Goal: Task Accomplishment & Management: Use online tool/utility

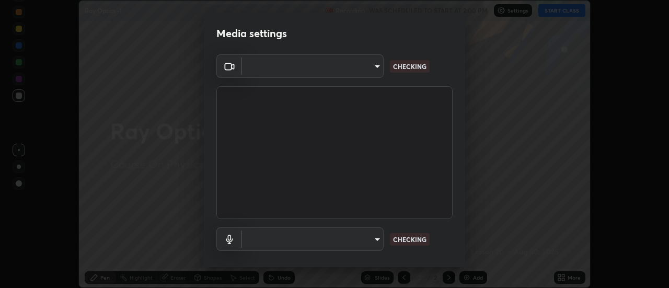
scroll to position [55, 0]
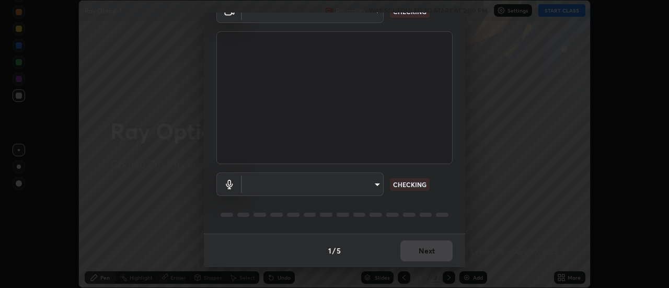
type input "1016c9670ba09e0da1ff6862f255b2c5b4dd1f04ff0e8715a66947f7e461f3c4"
type input "communications"
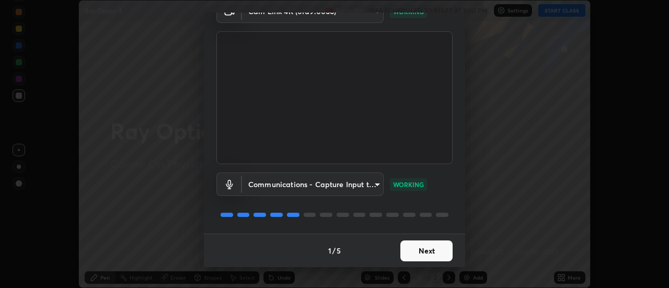
click at [421, 257] on button "Next" at bounding box center [427, 251] width 52 height 21
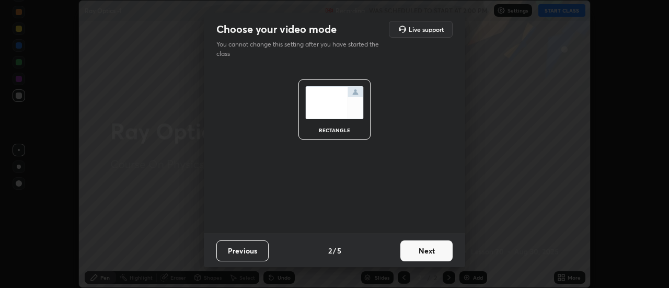
scroll to position [0, 0]
click at [421, 255] on button "Next" at bounding box center [427, 251] width 52 height 21
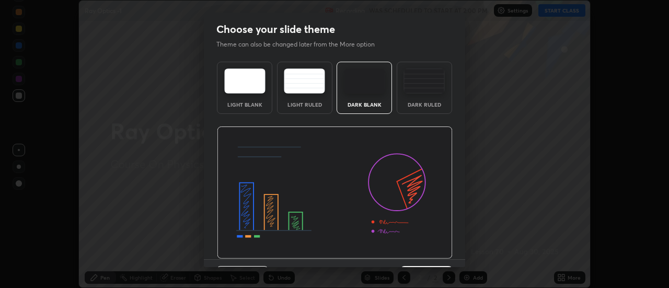
scroll to position [26, 0]
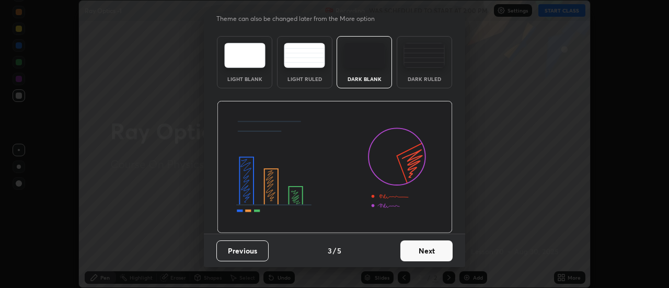
click at [426, 256] on button "Next" at bounding box center [427, 251] width 52 height 21
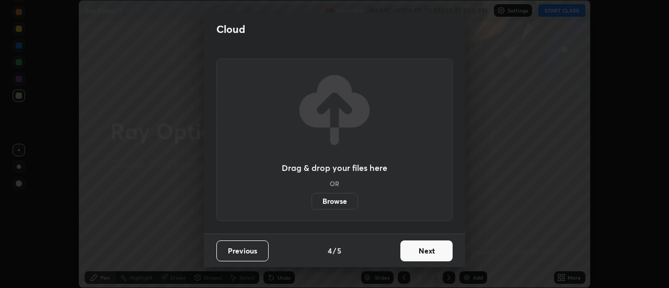
click at [428, 255] on button "Next" at bounding box center [427, 251] width 52 height 21
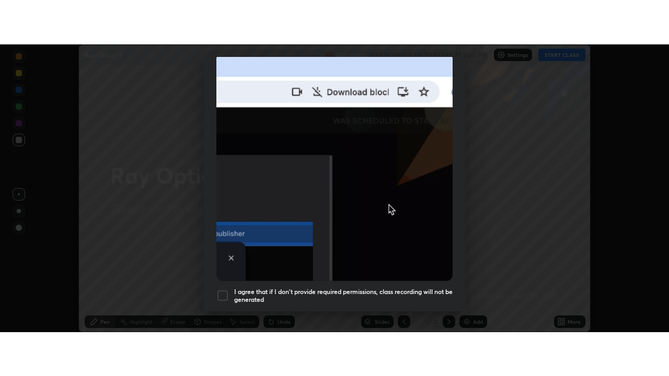
scroll to position [268, 0]
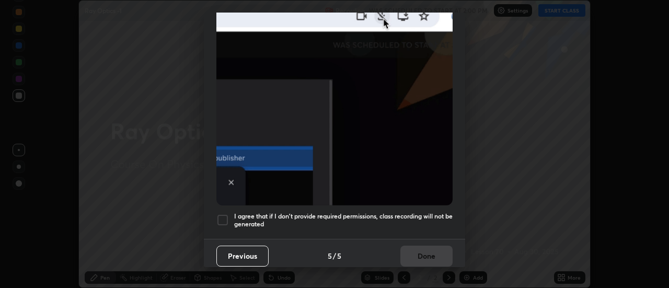
click at [368, 219] on h5 "I agree that if I don't provide required permissions, class recording will not …" at bounding box center [343, 220] width 219 height 16
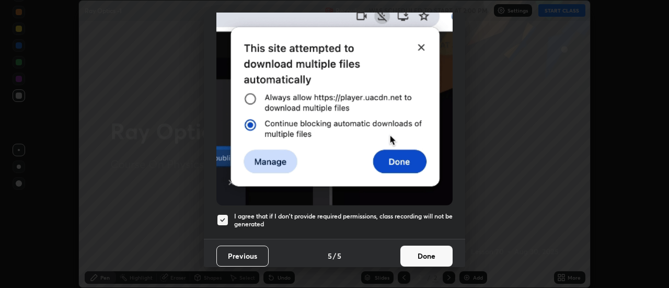
click at [416, 252] on button "Done" at bounding box center [427, 256] width 52 height 21
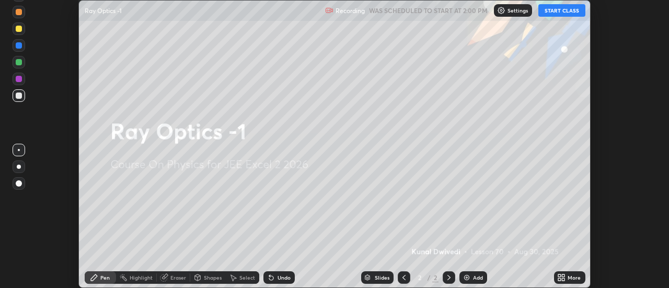
click at [551, 10] on button "START CLASS" at bounding box center [562, 10] width 47 height 13
click at [565, 279] on icon at bounding box center [564, 279] width 3 height 3
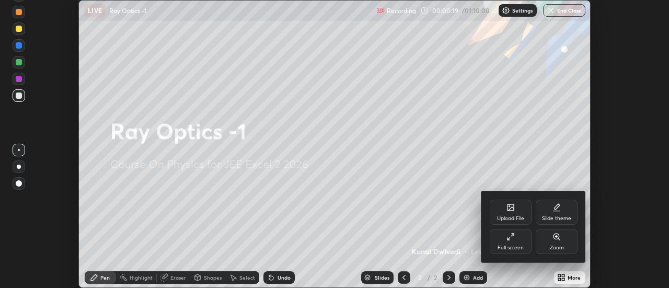
click at [512, 244] on div "Full screen" at bounding box center [511, 241] width 42 height 25
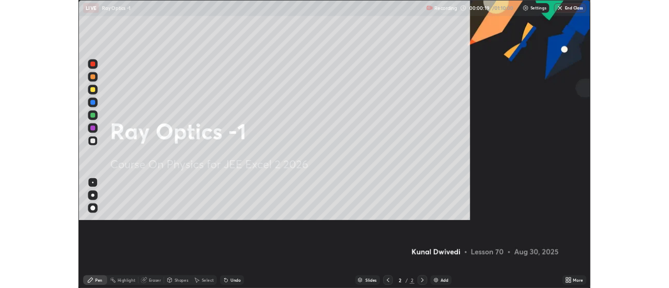
scroll to position [376, 669]
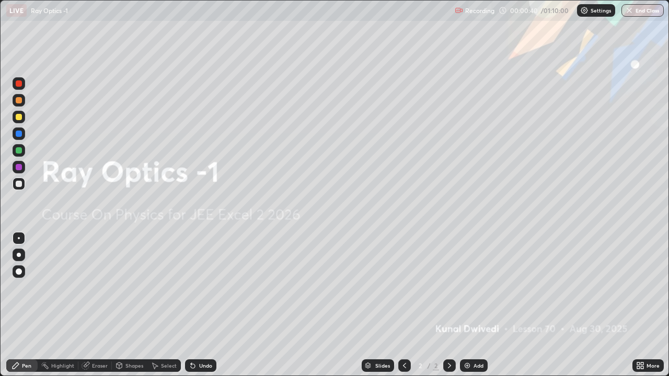
click at [466, 288] on img at bounding box center [467, 366] width 8 height 8
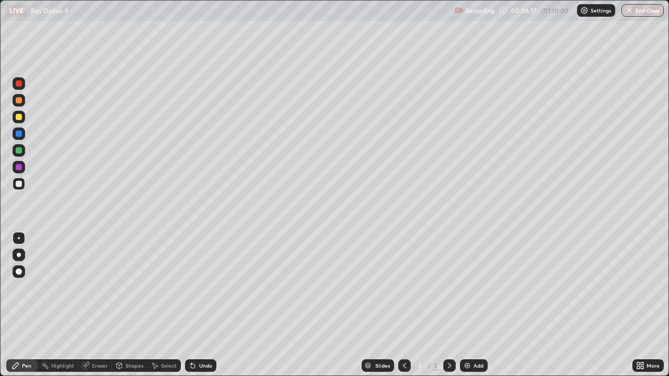
click at [468, 288] on img at bounding box center [467, 366] width 8 height 8
click at [403, 288] on icon at bounding box center [404, 365] width 3 height 5
click at [449, 288] on icon at bounding box center [449, 366] width 8 height 8
click at [404, 288] on icon at bounding box center [405, 366] width 8 height 8
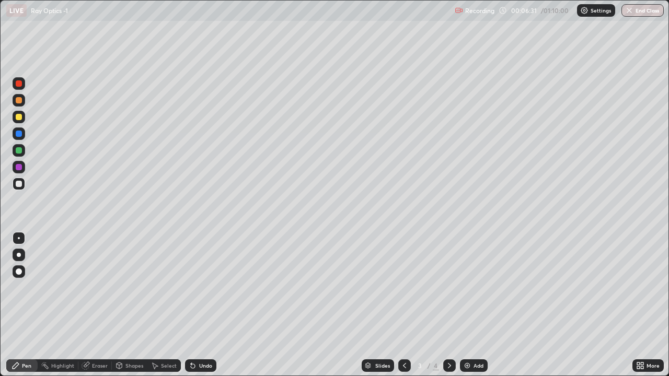
click at [448, 288] on icon at bounding box center [449, 366] width 8 height 8
click at [448, 288] on icon at bounding box center [449, 365] width 3 height 5
click at [404, 288] on icon at bounding box center [405, 366] width 8 height 8
click at [450, 288] on icon at bounding box center [449, 366] width 8 height 8
click at [403, 288] on icon at bounding box center [405, 366] width 8 height 8
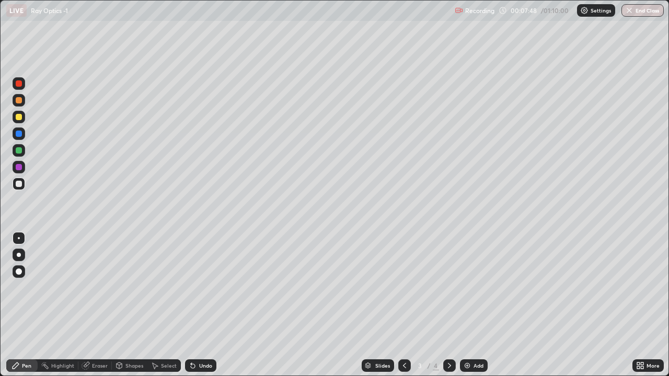
click at [447, 288] on div at bounding box center [449, 366] width 13 height 13
click at [403, 288] on icon at bounding box center [404, 365] width 3 height 5
click at [449, 288] on icon at bounding box center [449, 366] width 8 height 8
click at [468, 288] on img at bounding box center [467, 366] width 8 height 8
click at [638, 288] on icon at bounding box center [638, 368] width 3 height 3
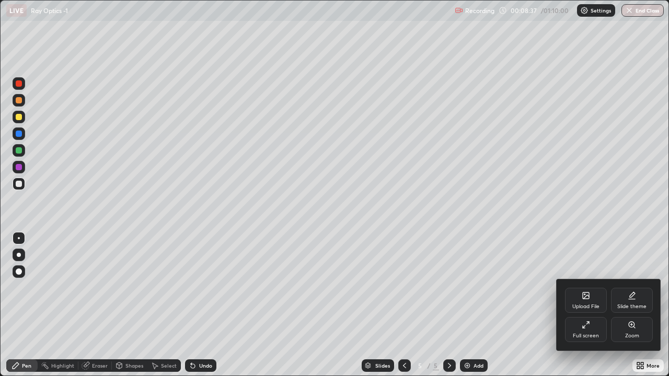
click at [579, 288] on div "Upload File" at bounding box center [586, 300] width 42 height 25
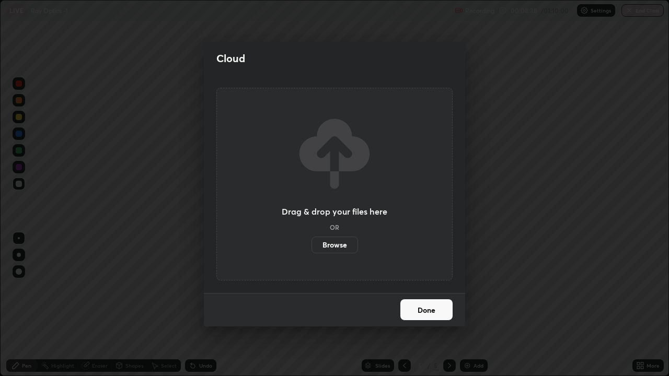
click at [340, 244] on label "Browse" at bounding box center [335, 245] width 47 height 17
click at [312, 244] on input "Browse" at bounding box center [312, 245] width 0 height 17
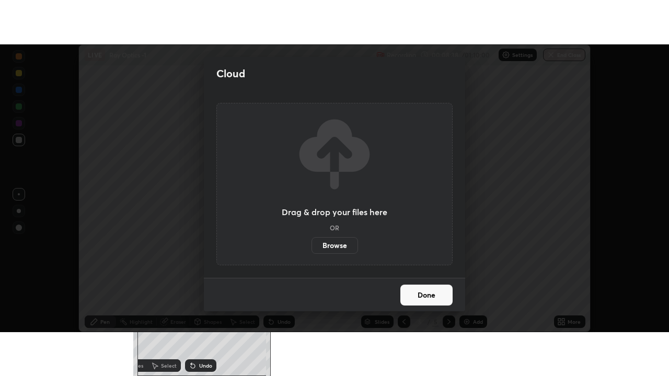
scroll to position [51998, 51617]
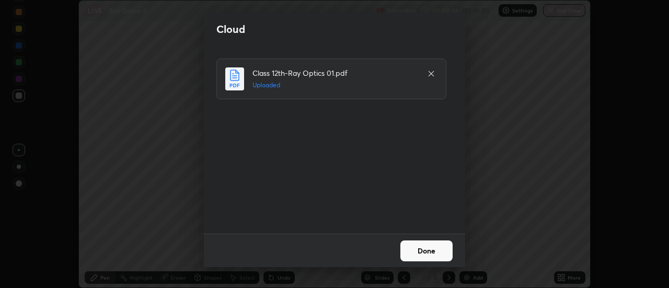
click at [422, 252] on button "Done" at bounding box center [427, 251] width 52 height 21
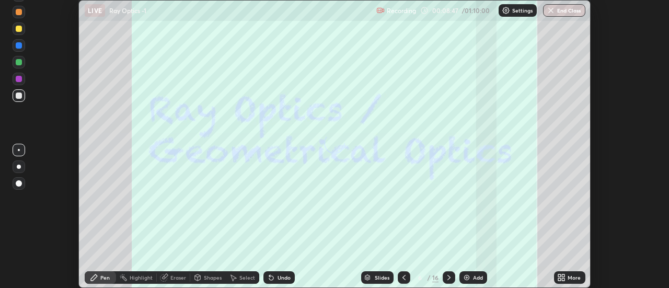
click at [566, 278] on icon at bounding box center [561, 277] width 8 height 8
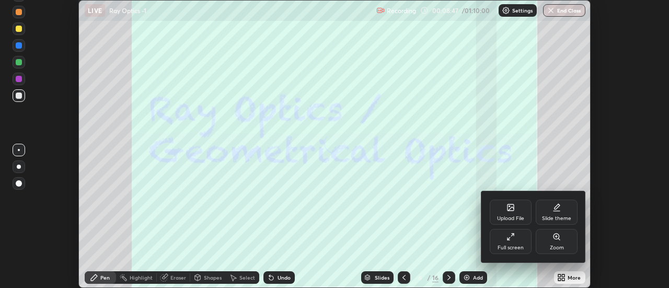
click at [519, 246] on div "Full screen" at bounding box center [511, 247] width 26 height 5
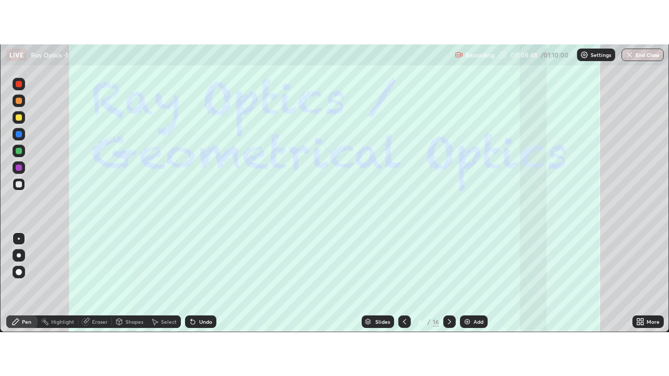
scroll to position [376, 669]
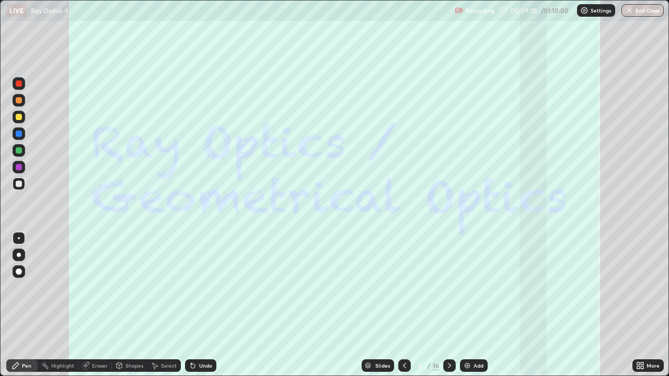
click at [448, 288] on icon at bounding box center [449, 366] width 8 height 8
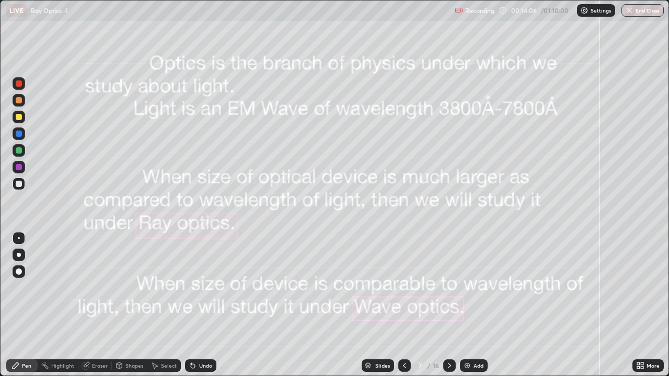
click at [448, 288] on icon at bounding box center [449, 366] width 8 height 8
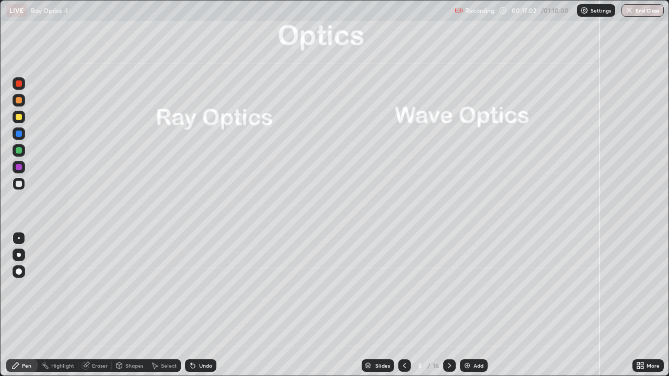
click at [449, 288] on icon at bounding box center [449, 366] width 8 height 8
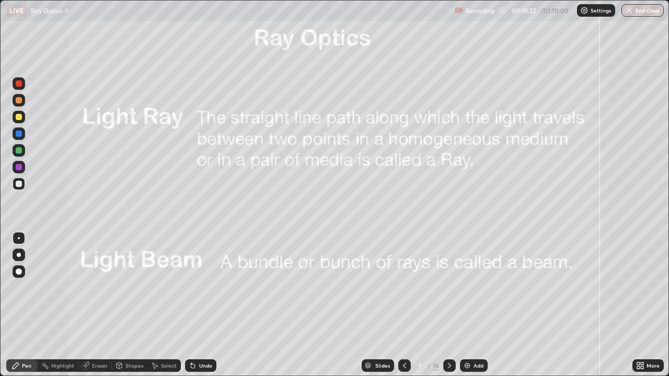
click at [95, 288] on div "Eraser" at bounding box center [94, 366] width 33 height 13
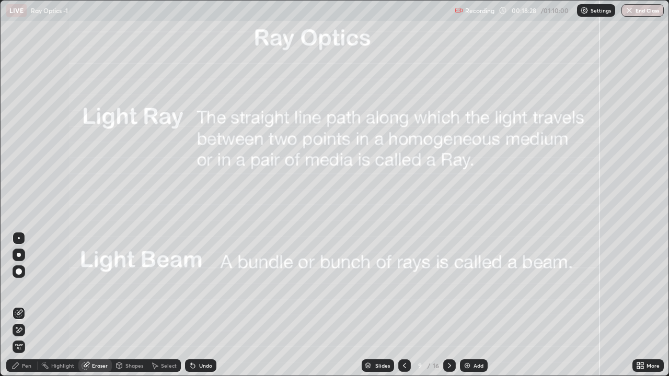
click at [21, 288] on div "Pen" at bounding box center [21, 366] width 31 height 13
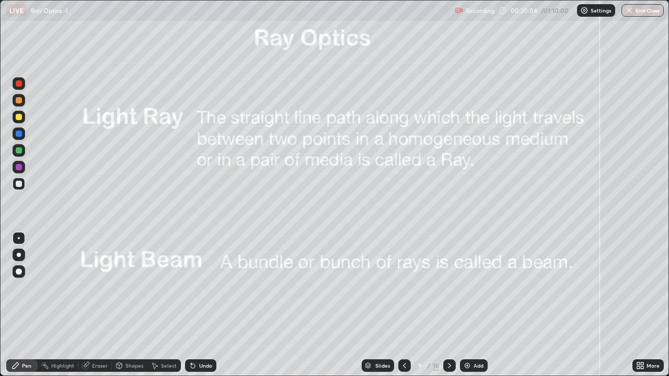
click at [448, 288] on icon at bounding box center [449, 366] width 8 height 8
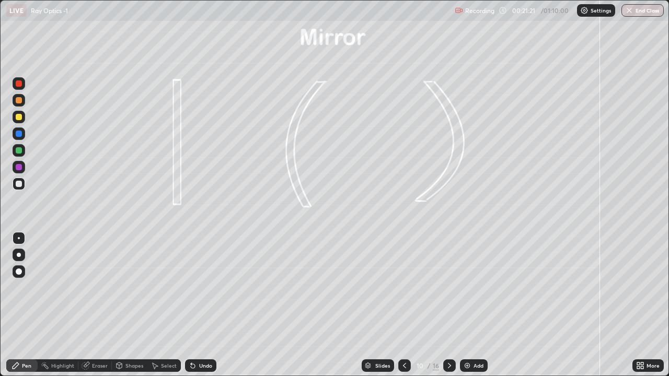
click at [19, 151] on div at bounding box center [19, 150] width 6 height 6
click at [18, 167] on div at bounding box center [19, 167] width 6 height 6
click at [191, 288] on icon at bounding box center [193, 366] width 4 height 4
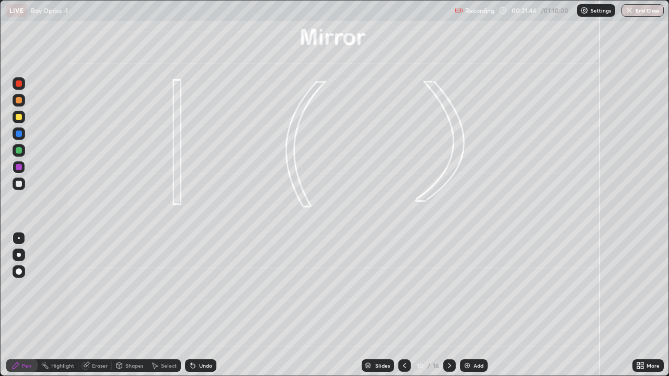
click at [192, 288] on icon at bounding box center [193, 366] width 4 height 4
click at [191, 288] on icon at bounding box center [193, 366] width 4 height 4
click at [197, 288] on div "Undo" at bounding box center [200, 366] width 31 height 13
click at [19, 183] on div at bounding box center [19, 184] width 6 height 6
click at [17, 152] on div at bounding box center [19, 150] width 6 height 6
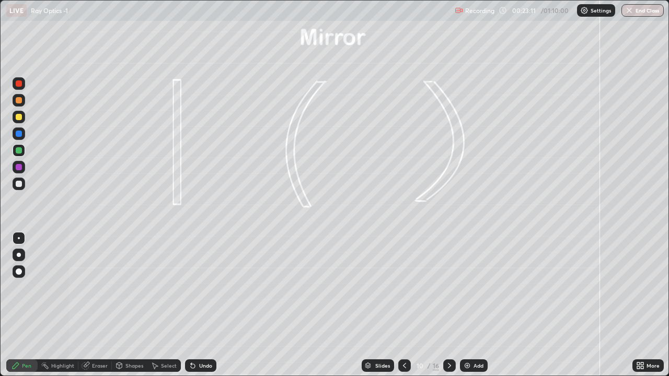
click at [448, 288] on icon at bounding box center [449, 366] width 8 height 8
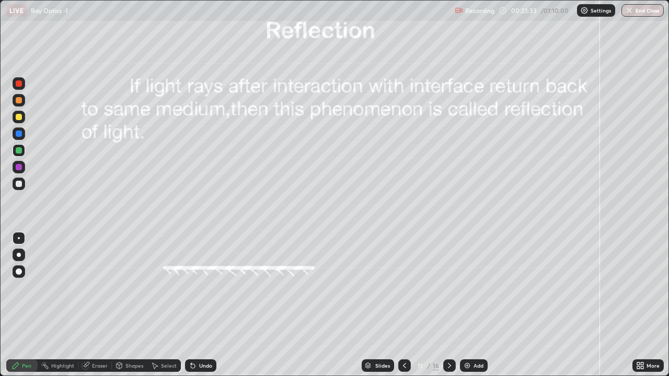
click at [19, 149] on div at bounding box center [19, 150] width 6 height 6
click at [130, 288] on div "Shapes" at bounding box center [134, 365] width 18 height 5
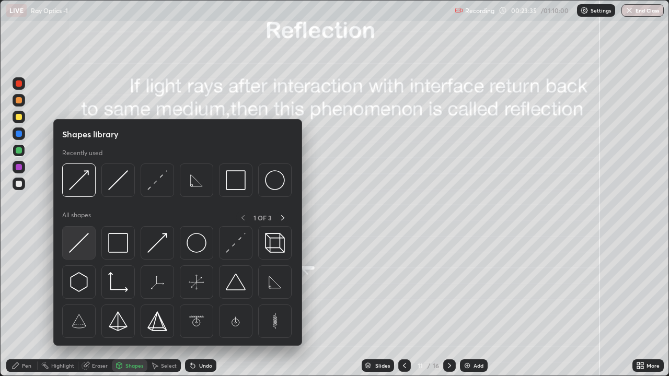
click at [88, 243] on img at bounding box center [79, 243] width 20 height 20
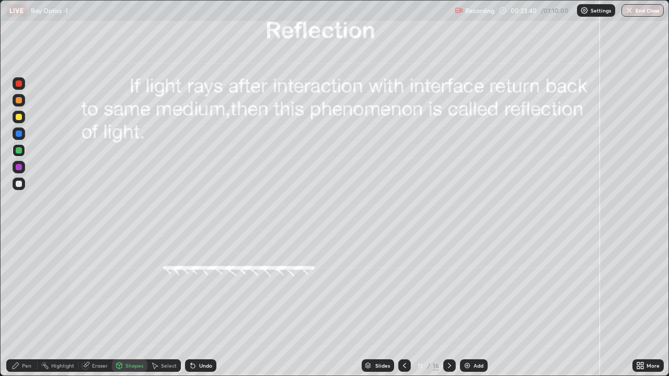
click at [27, 288] on div "Pen" at bounding box center [26, 365] width 9 height 5
click at [120, 288] on icon at bounding box center [120, 366] width 6 height 6
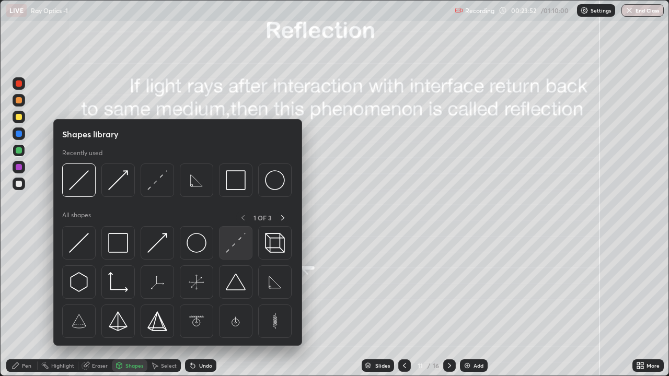
click at [225, 247] on div at bounding box center [235, 242] width 33 height 33
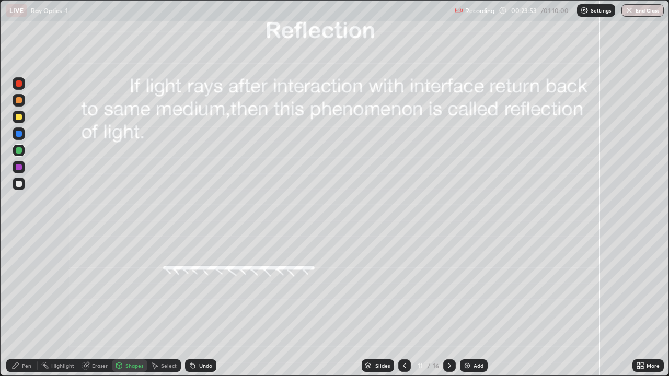
click at [17, 116] on div at bounding box center [19, 117] width 6 height 6
click at [19, 151] on div at bounding box center [19, 150] width 6 height 6
click at [128, 288] on div "Shapes" at bounding box center [134, 365] width 18 height 5
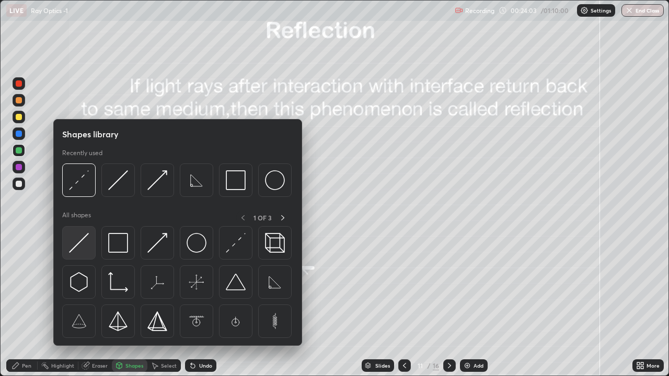
click at [84, 246] on img at bounding box center [79, 243] width 20 height 20
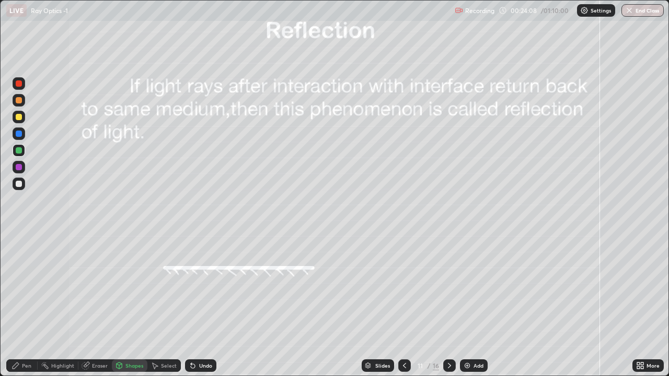
click at [27, 288] on div "Pen" at bounding box center [26, 365] width 9 height 5
click at [207, 288] on div "Undo" at bounding box center [205, 365] width 13 height 5
click at [206, 288] on div "Undo" at bounding box center [205, 365] width 13 height 5
click at [18, 183] on div at bounding box center [19, 184] width 6 height 6
click at [18, 169] on div at bounding box center [19, 167] width 6 height 6
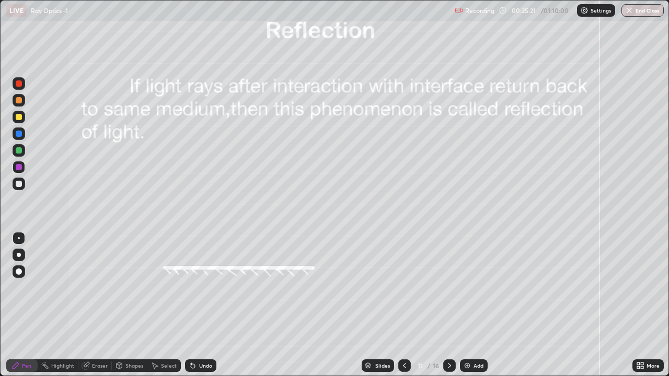
click at [13, 189] on div at bounding box center [19, 184] width 13 height 17
click at [448, 288] on icon at bounding box center [449, 366] width 8 height 8
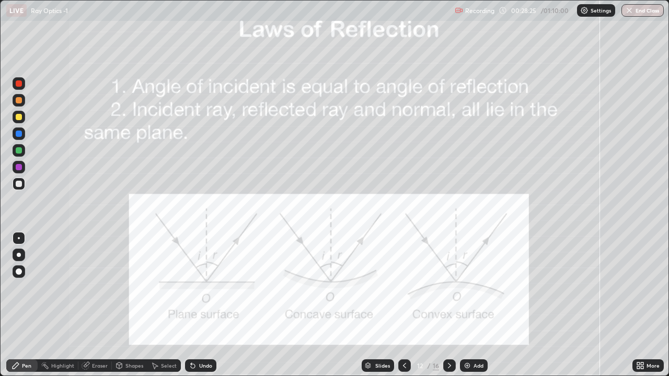
click at [130, 288] on div "Shapes" at bounding box center [134, 365] width 18 height 5
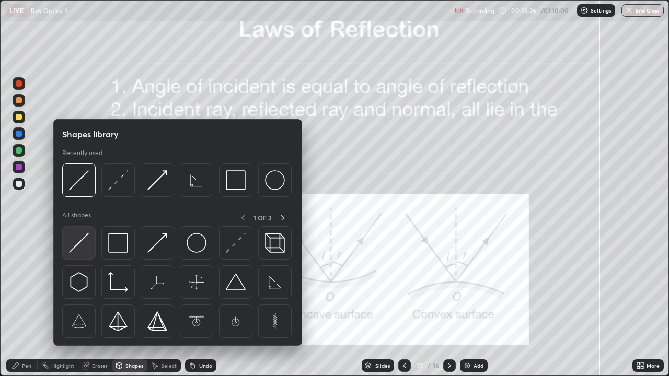
click at [84, 242] on img at bounding box center [79, 243] width 20 height 20
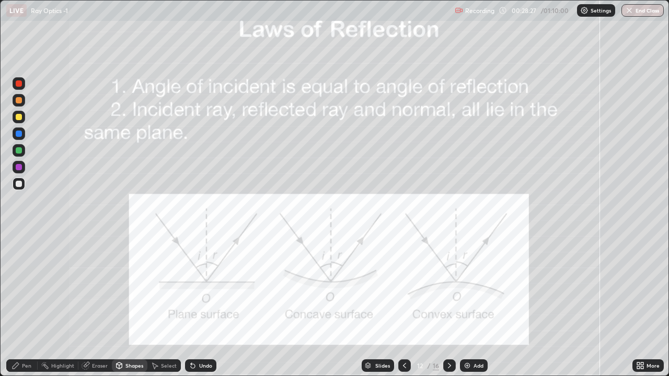
click at [125, 288] on div "Shapes" at bounding box center [134, 365] width 18 height 5
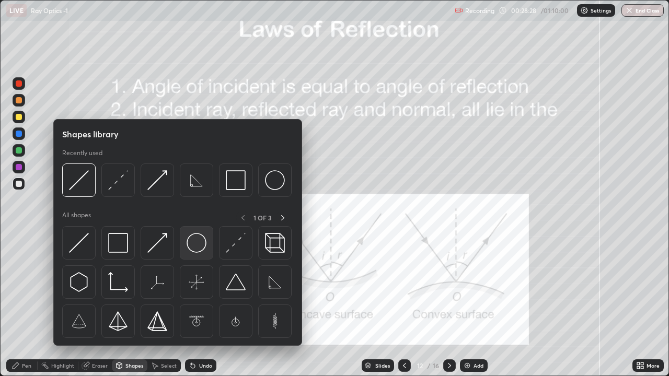
click at [198, 246] on img at bounding box center [197, 243] width 20 height 20
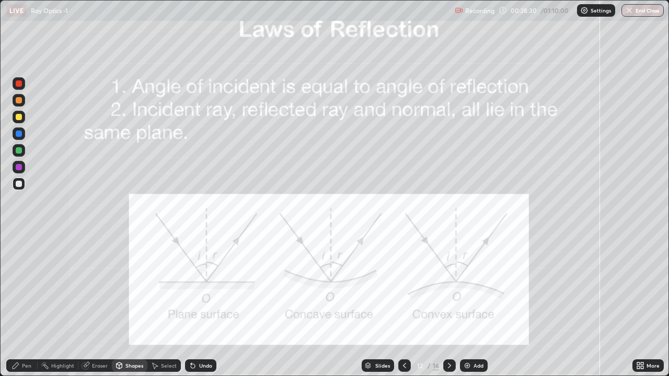
click at [20, 288] on div "Pen" at bounding box center [21, 366] width 31 height 13
click at [17, 166] on div at bounding box center [19, 167] width 6 height 6
click at [192, 288] on icon at bounding box center [193, 366] width 4 height 4
click at [121, 288] on icon at bounding box center [120, 366] width 6 height 6
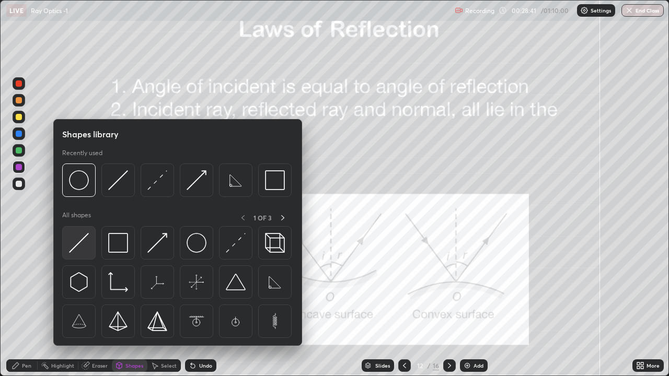
click at [84, 243] on img at bounding box center [79, 243] width 20 height 20
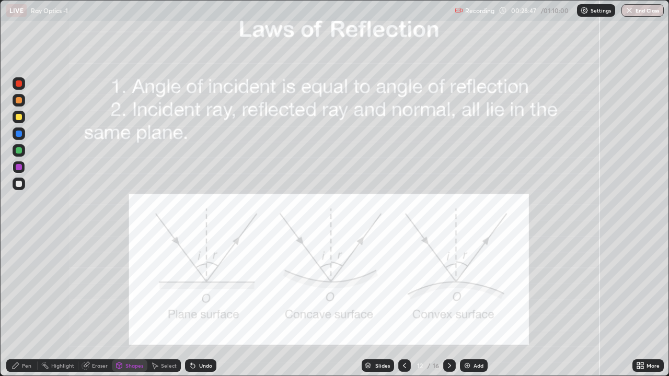
click at [19, 151] on div at bounding box center [19, 150] width 6 height 6
click at [125, 288] on div "Shapes" at bounding box center [134, 365] width 18 height 5
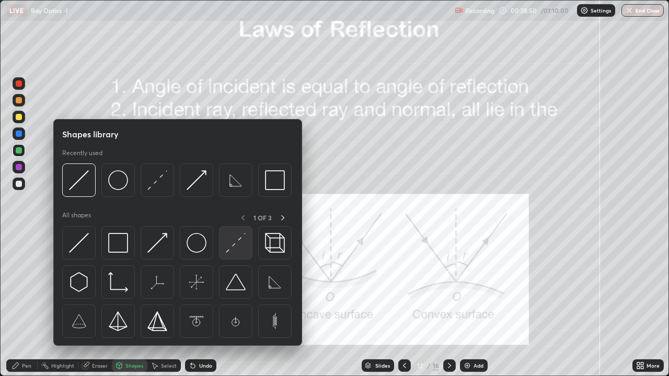
click at [233, 247] on img at bounding box center [236, 243] width 20 height 20
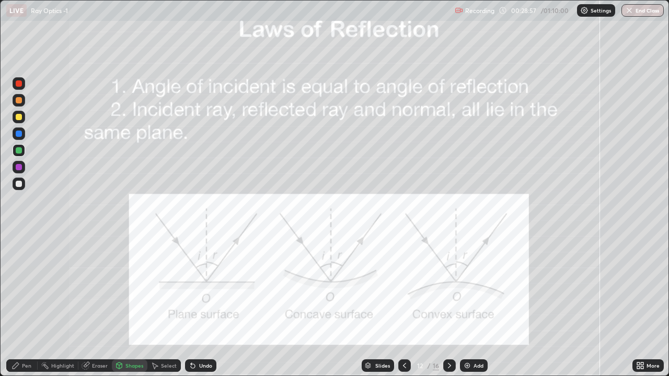
click at [24, 288] on div "Pen" at bounding box center [26, 365] width 9 height 5
click at [17, 165] on div at bounding box center [19, 167] width 6 height 6
click at [124, 288] on div "Shapes" at bounding box center [130, 366] width 36 height 13
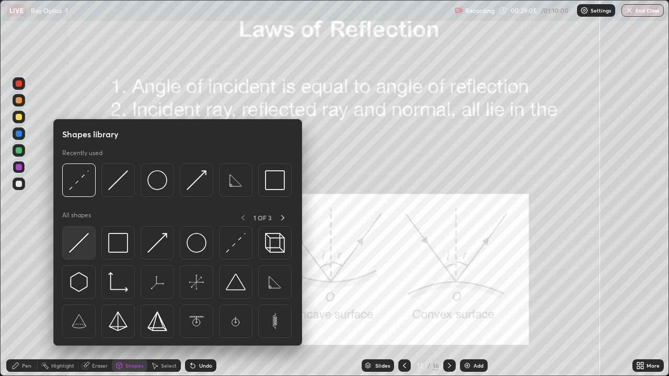
click at [79, 240] on img at bounding box center [79, 243] width 20 height 20
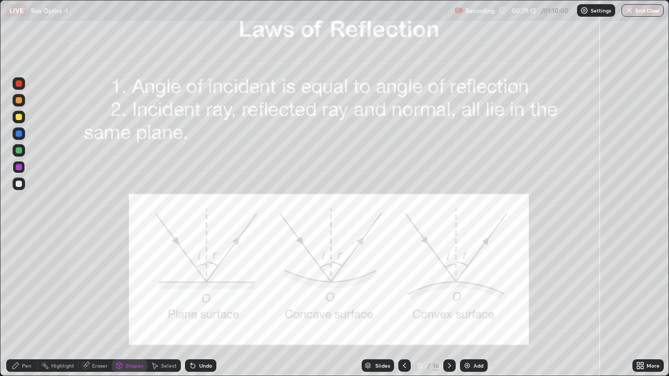
click at [13, 288] on icon at bounding box center [16, 366] width 6 height 6
click at [18, 150] on div at bounding box center [19, 150] width 6 height 6
click at [88, 288] on icon at bounding box center [86, 366] width 8 height 8
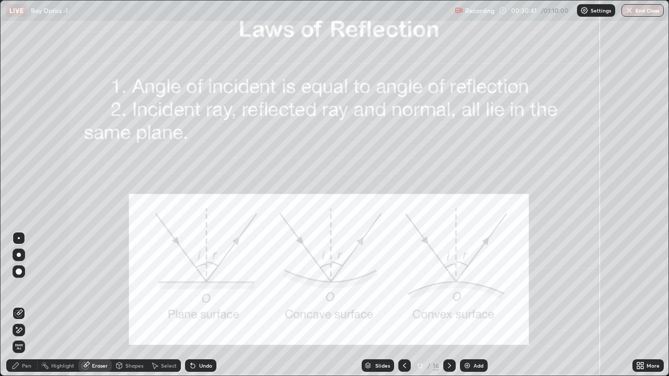
click at [199, 288] on div "Undo" at bounding box center [205, 365] width 13 height 5
click at [21, 288] on div "Pen" at bounding box center [21, 366] width 31 height 13
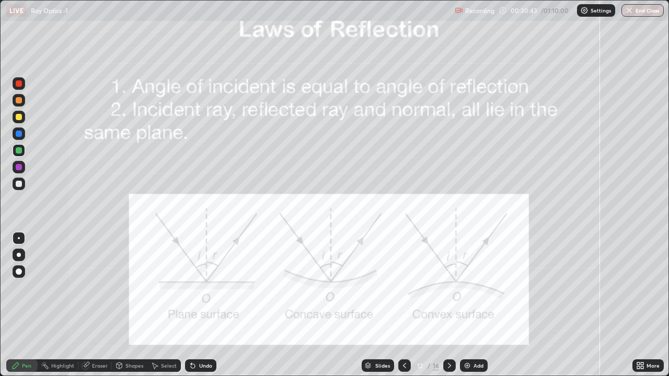
click at [21, 167] on div at bounding box center [19, 167] width 6 height 6
click at [449, 288] on icon at bounding box center [449, 366] width 8 height 8
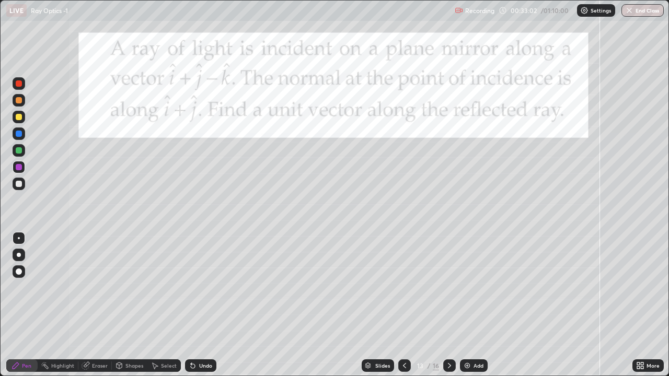
click at [17, 183] on div at bounding box center [19, 184] width 6 height 6
click at [158, 288] on icon at bounding box center [155, 366] width 8 height 8
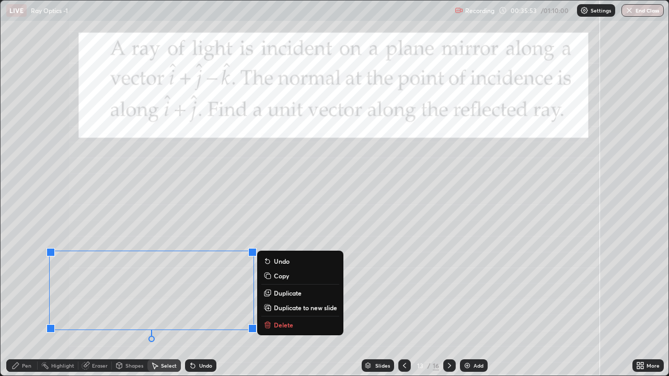
click at [25, 288] on div "Pen" at bounding box center [21, 366] width 31 height 13
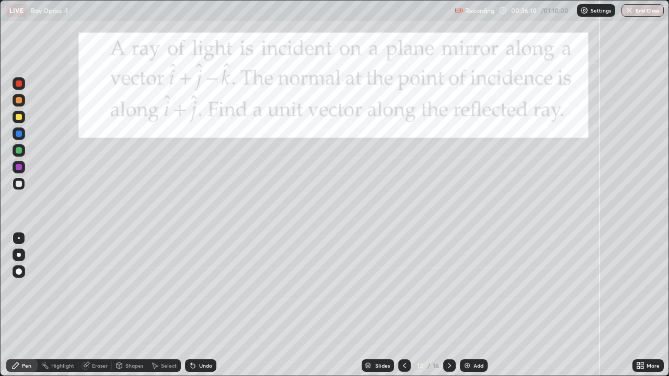
click at [197, 288] on div "Undo" at bounding box center [200, 366] width 31 height 13
click at [448, 288] on icon at bounding box center [449, 366] width 8 height 8
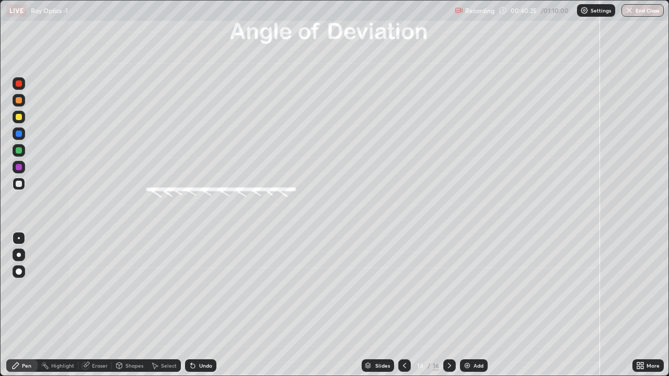
click at [126, 288] on div "Shapes" at bounding box center [134, 365] width 18 height 5
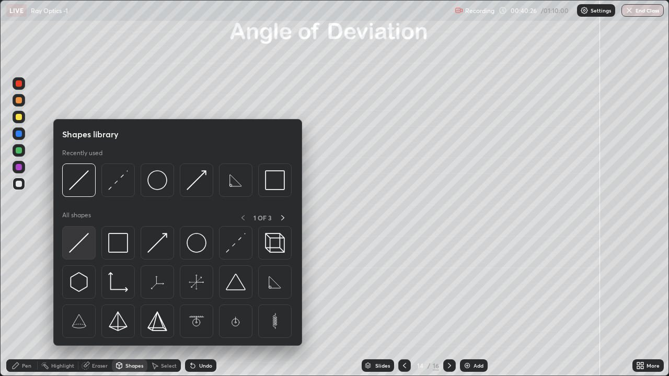
click at [82, 237] on img at bounding box center [79, 243] width 20 height 20
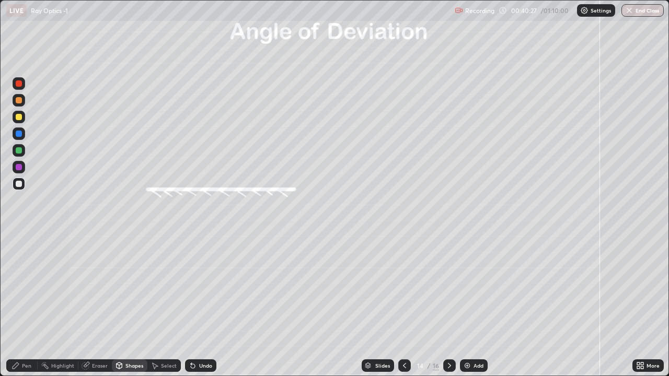
click at [18, 151] on div at bounding box center [19, 150] width 6 height 6
click at [122, 288] on icon at bounding box center [119, 366] width 8 height 8
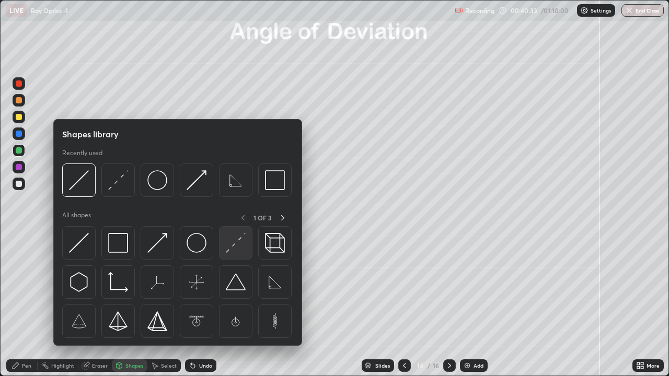
click at [231, 247] on img at bounding box center [236, 243] width 20 height 20
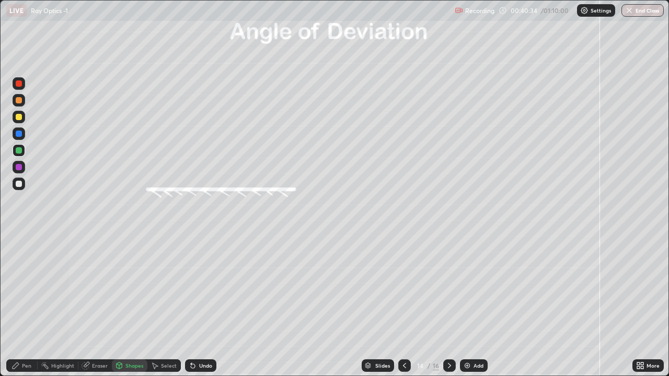
click at [19, 118] on div at bounding box center [19, 117] width 6 height 6
click at [19, 148] on div at bounding box center [19, 150] width 6 height 6
click at [128, 288] on div "Shapes" at bounding box center [130, 366] width 36 height 13
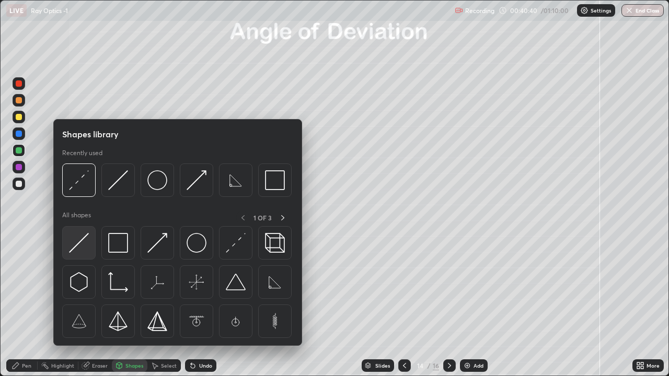
click at [80, 244] on img at bounding box center [79, 243] width 20 height 20
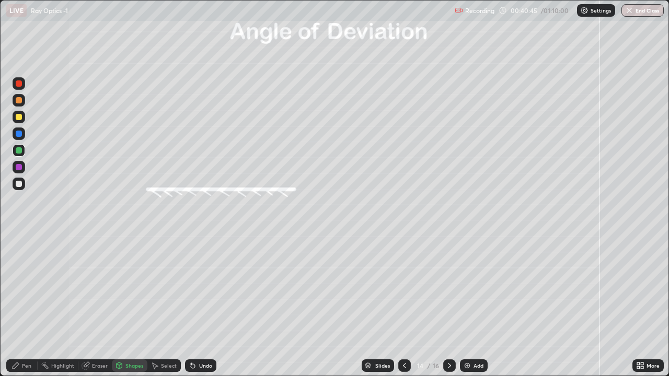
click at [26, 288] on div "Pen" at bounding box center [26, 365] width 9 height 5
click at [17, 151] on div at bounding box center [19, 150] width 6 height 6
click at [128, 288] on div "Shapes" at bounding box center [134, 365] width 18 height 5
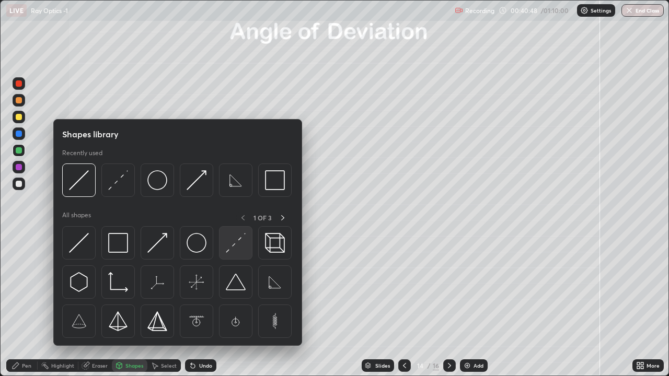
click at [231, 252] on img at bounding box center [236, 243] width 20 height 20
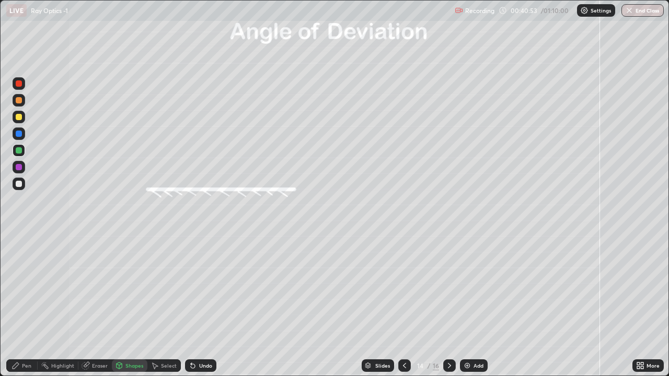
click at [19, 288] on icon at bounding box center [16, 366] width 8 height 8
click at [18, 170] on div at bounding box center [19, 167] width 6 height 6
click at [449, 288] on icon at bounding box center [449, 366] width 8 height 8
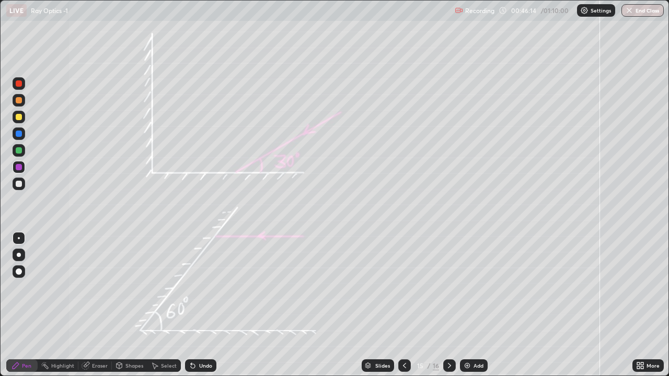
click at [97, 288] on div "Eraser" at bounding box center [100, 365] width 16 height 5
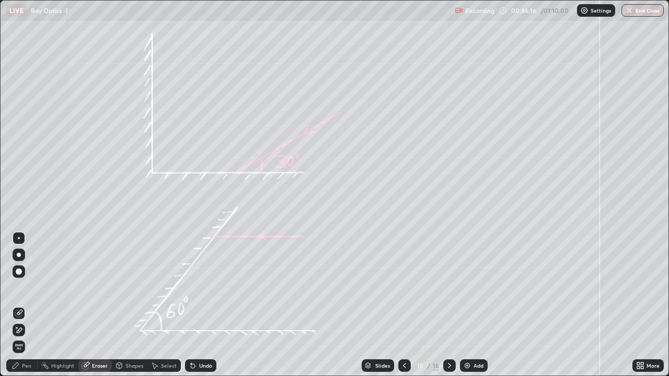
click at [134, 288] on div "Shapes" at bounding box center [134, 365] width 18 height 5
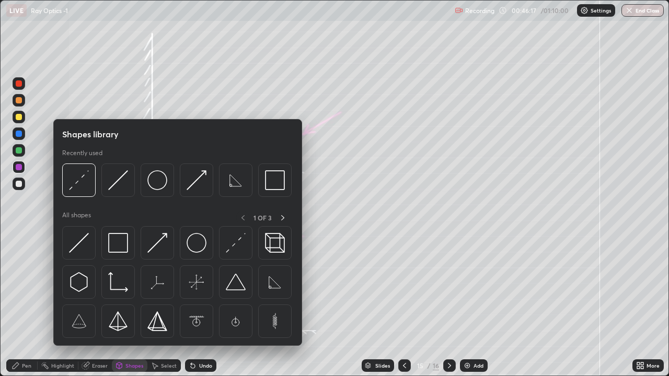
click at [238, 246] on img at bounding box center [236, 243] width 20 height 20
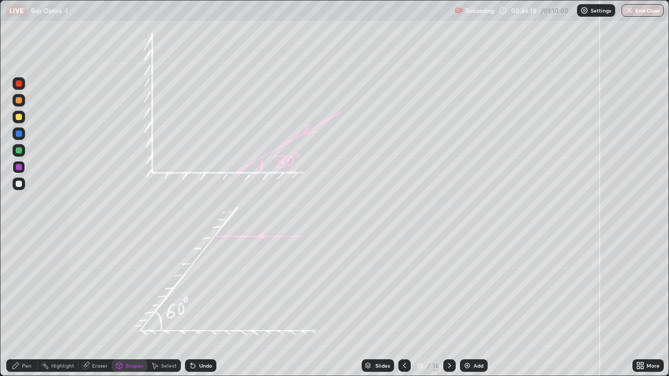
click at [17, 150] on div at bounding box center [19, 150] width 6 height 6
click at [17, 165] on div at bounding box center [19, 167] width 6 height 6
click at [124, 288] on div "Shapes" at bounding box center [130, 366] width 36 height 13
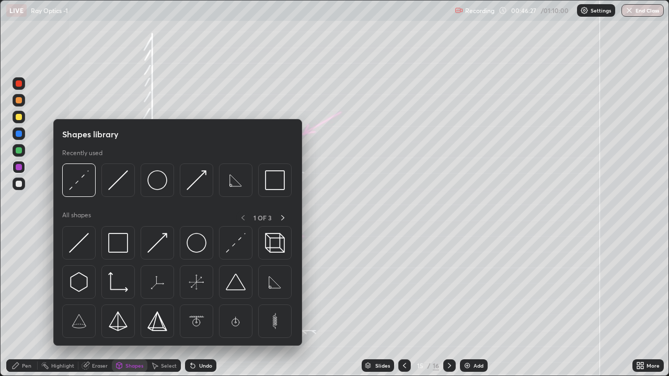
click at [78, 242] on img at bounding box center [79, 243] width 20 height 20
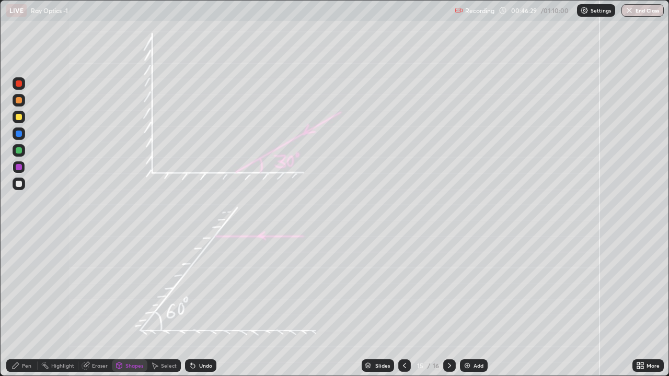
click at [22, 288] on div "Pen" at bounding box center [26, 365] width 9 height 5
click at [17, 186] on div at bounding box center [19, 184] width 6 height 6
click at [124, 288] on div "Shapes" at bounding box center [130, 366] width 36 height 13
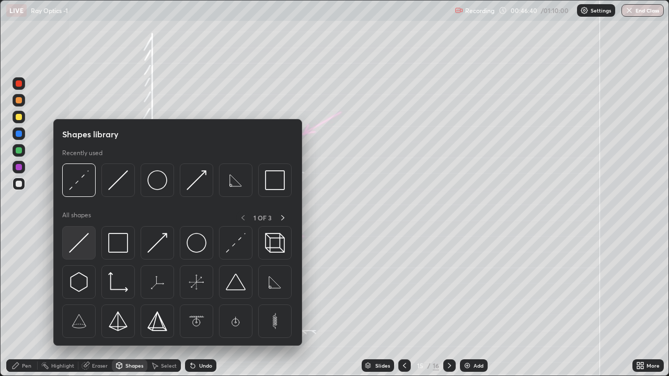
click at [85, 241] on img at bounding box center [79, 243] width 20 height 20
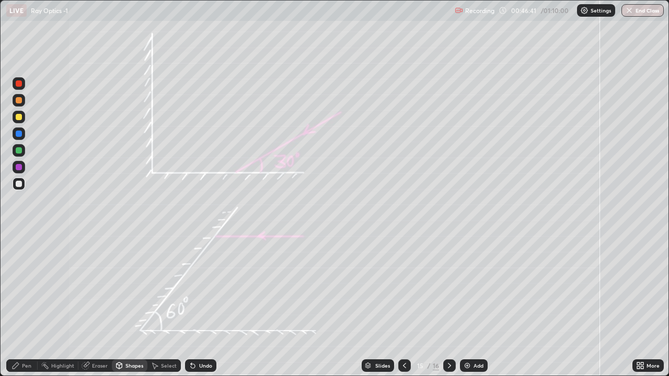
click at [20, 170] on div at bounding box center [19, 167] width 6 height 6
click at [22, 288] on div "Pen" at bounding box center [21, 366] width 31 height 13
click at [18, 184] on div at bounding box center [19, 184] width 6 height 6
click at [131, 288] on div "Shapes" at bounding box center [134, 365] width 18 height 5
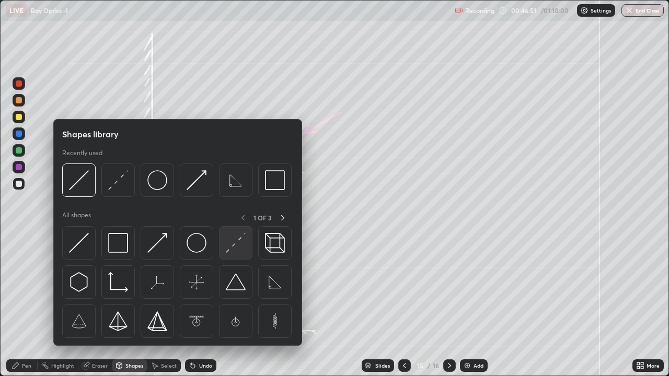
click at [230, 252] on img at bounding box center [236, 243] width 20 height 20
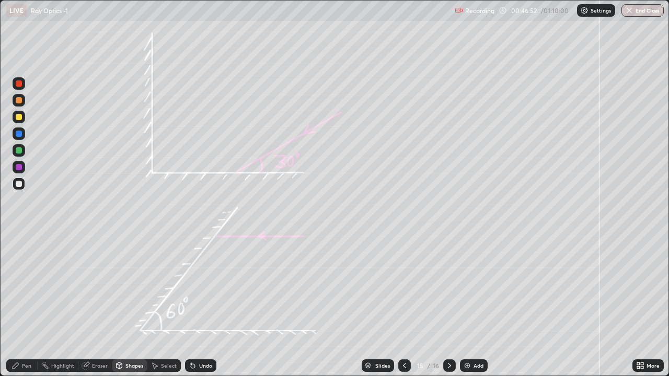
click at [17, 151] on div at bounding box center [19, 150] width 6 height 6
click at [16, 288] on icon at bounding box center [16, 366] width 6 height 6
click at [18, 182] on div at bounding box center [19, 184] width 6 height 6
click at [202, 288] on div "Undo" at bounding box center [205, 365] width 13 height 5
click at [126, 288] on div "Shapes" at bounding box center [134, 365] width 18 height 5
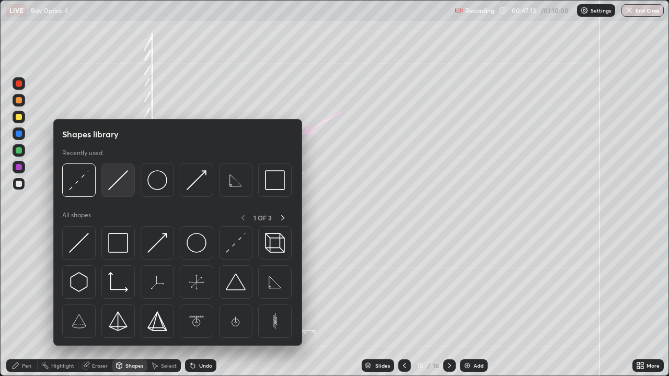
click at [112, 185] on img at bounding box center [118, 180] width 20 height 20
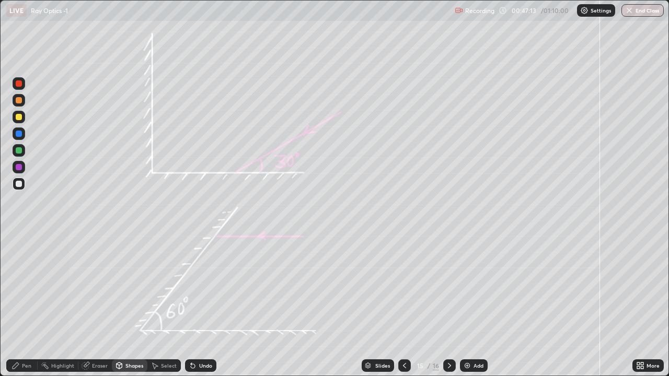
click at [17, 169] on div at bounding box center [19, 167] width 6 height 6
click at [21, 288] on div "Pen" at bounding box center [21, 366] width 31 height 13
click at [18, 183] on div at bounding box center [19, 184] width 6 height 6
click at [17, 164] on div at bounding box center [19, 167] width 6 height 6
click at [19, 118] on div at bounding box center [19, 117] width 6 height 6
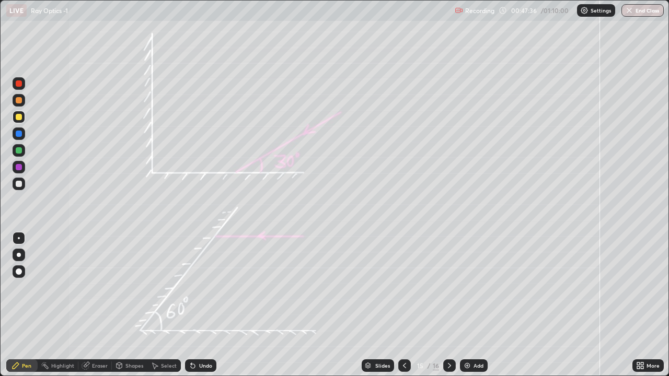
click at [18, 167] on div at bounding box center [19, 167] width 6 height 6
click at [19, 151] on div at bounding box center [19, 150] width 6 height 6
click at [19, 119] on div at bounding box center [19, 117] width 6 height 6
click at [16, 185] on div at bounding box center [19, 184] width 6 height 6
click at [18, 151] on div at bounding box center [19, 150] width 6 height 6
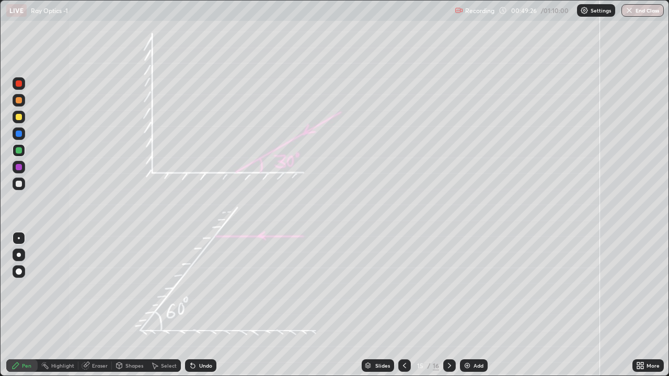
click at [125, 288] on div "Shapes" at bounding box center [134, 365] width 18 height 5
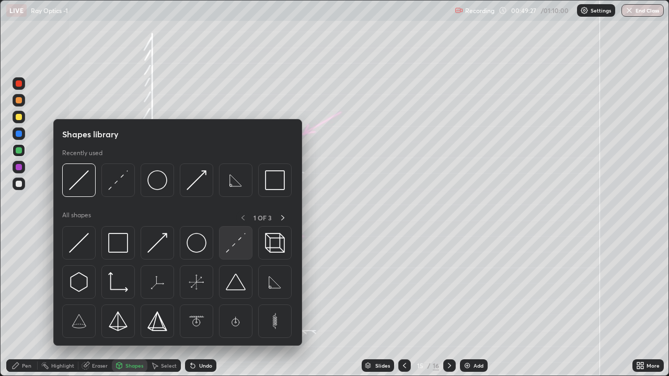
click at [228, 247] on img at bounding box center [236, 243] width 20 height 20
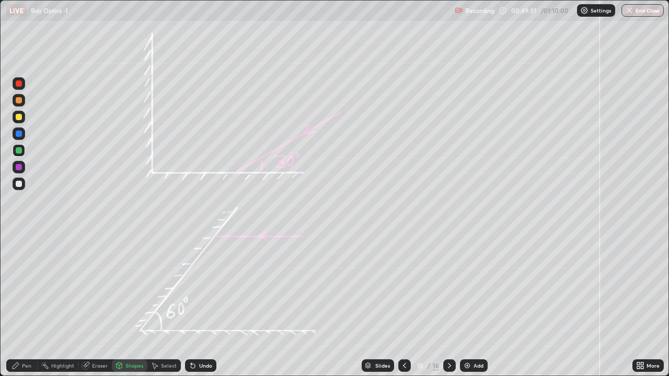
click at [15, 288] on icon at bounding box center [16, 366] width 6 height 6
click at [20, 188] on div at bounding box center [19, 184] width 13 height 13
click at [19, 150] on div at bounding box center [19, 150] width 6 height 6
click at [19, 167] on div at bounding box center [19, 167] width 6 height 6
click at [132, 288] on div "Shapes" at bounding box center [130, 366] width 36 height 13
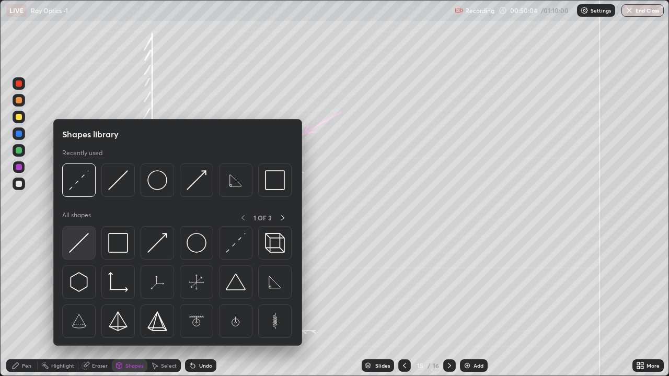
click at [82, 243] on img at bounding box center [79, 243] width 20 height 20
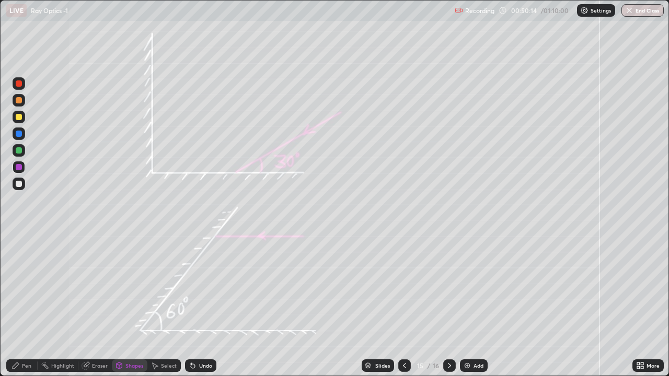
click at [16, 186] on div at bounding box center [19, 184] width 6 height 6
click at [20, 288] on div "Pen" at bounding box center [21, 366] width 31 height 13
click at [21, 166] on div at bounding box center [19, 167] width 6 height 6
click at [129, 288] on div "Shapes" at bounding box center [134, 365] width 18 height 5
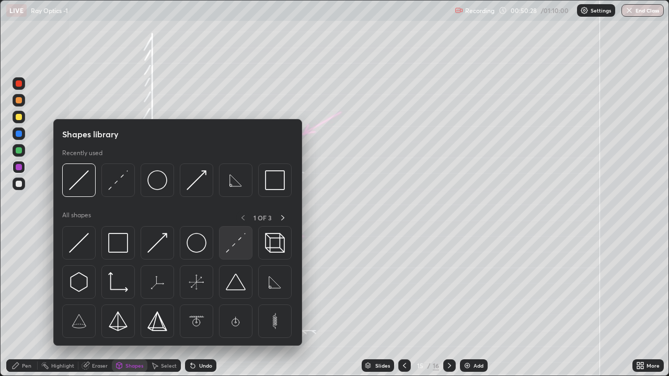
click at [228, 246] on img at bounding box center [236, 243] width 20 height 20
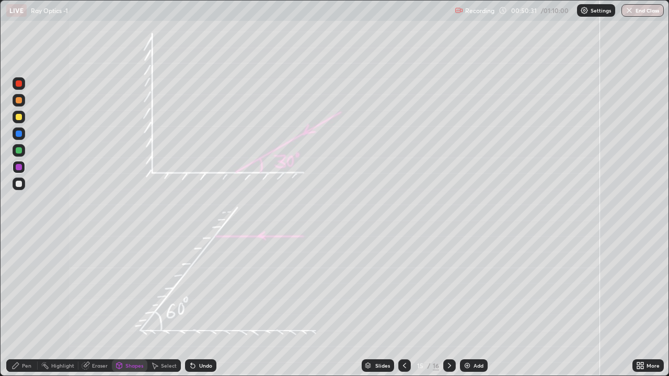
click at [20, 154] on div at bounding box center [19, 150] width 13 height 13
click at [20, 288] on div "Pen" at bounding box center [21, 366] width 31 height 13
click at [16, 186] on div at bounding box center [19, 184] width 6 height 6
click at [124, 288] on div "Shapes" at bounding box center [130, 366] width 36 height 13
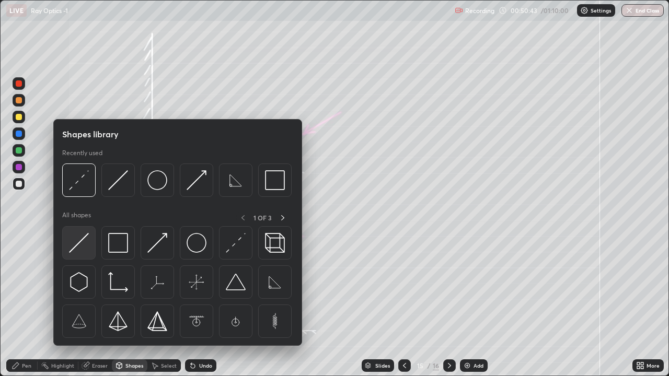
click at [79, 239] on img at bounding box center [79, 243] width 20 height 20
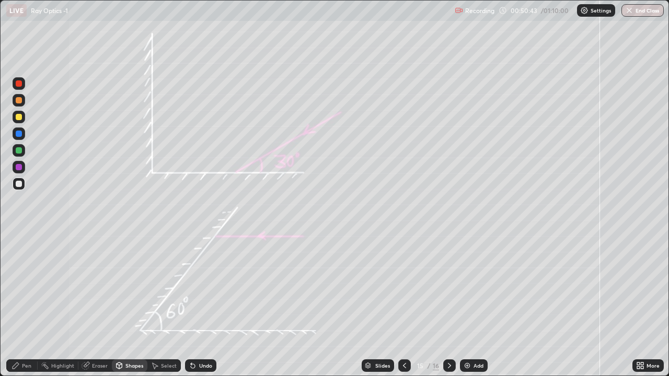
click at [20, 165] on div at bounding box center [19, 167] width 6 height 6
click at [42, 288] on circle at bounding box center [42, 365] width 1 height 1
click at [24, 288] on div "Pen" at bounding box center [26, 365] width 9 height 5
click at [17, 168] on div at bounding box center [19, 167] width 6 height 6
click at [17, 150] on div at bounding box center [19, 150] width 6 height 6
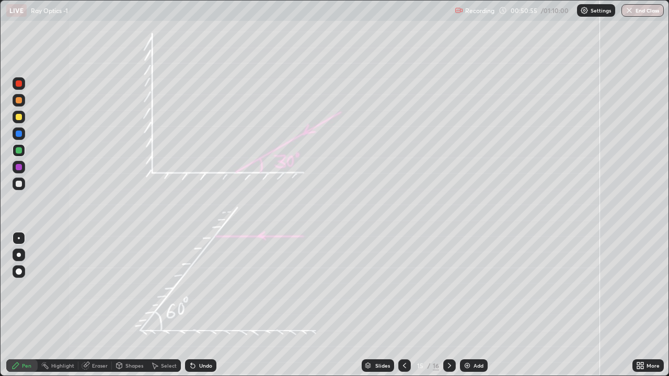
click at [18, 117] on div at bounding box center [19, 117] width 6 height 6
click at [18, 185] on div at bounding box center [19, 184] width 6 height 6
click at [449, 288] on icon at bounding box center [449, 366] width 8 height 8
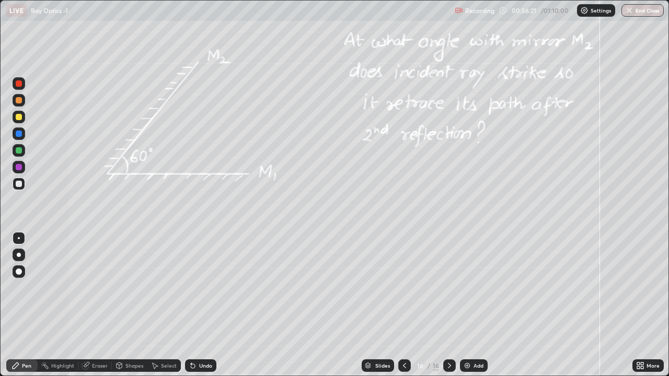
click at [19, 151] on div at bounding box center [19, 150] width 6 height 6
click at [128, 288] on div "Shapes" at bounding box center [134, 365] width 18 height 5
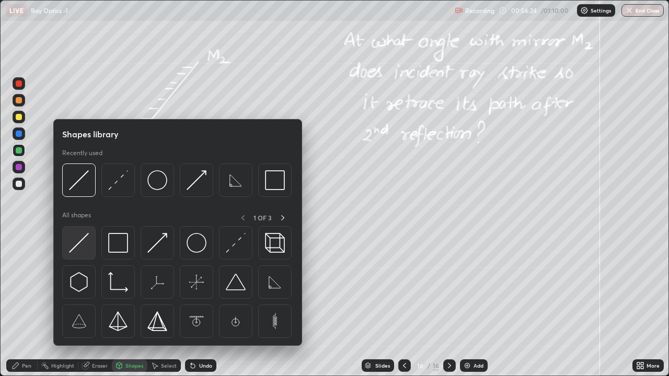
click at [84, 246] on img at bounding box center [79, 243] width 20 height 20
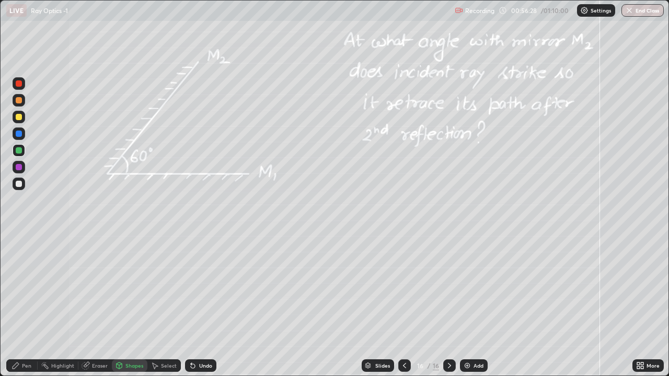
click at [17, 288] on icon at bounding box center [16, 366] width 8 height 8
click at [18, 117] on div at bounding box center [19, 117] width 6 height 6
click at [18, 149] on div at bounding box center [19, 150] width 6 height 6
click at [139, 288] on div "Shapes" at bounding box center [134, 365] width 18 height 5
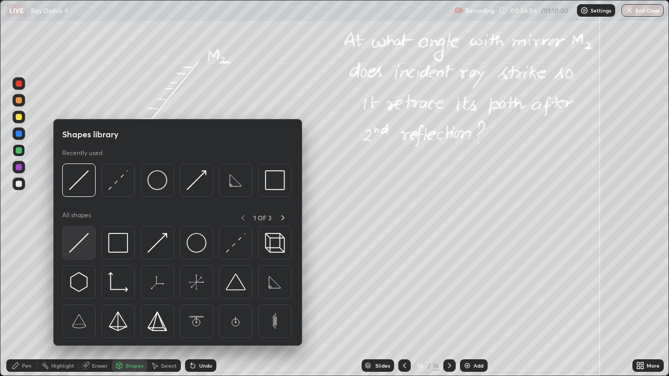
click at [79, 242] on img at bounding box center [79, 243] width 20 height 20
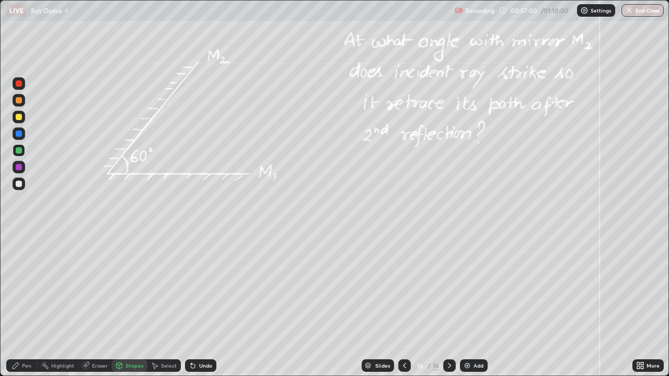
click at [24, 288] on div "Pen" at bounding box center [21, 366] width 31 height 13
click at [17, 183] on div at bounding box center [19, 184] width 6 height 6
click at [19, 168] on div at bounding box center [19, 167] width 6 height 6
click at [465, 288] on img at bounding box center [467, 366] width 8 height 8
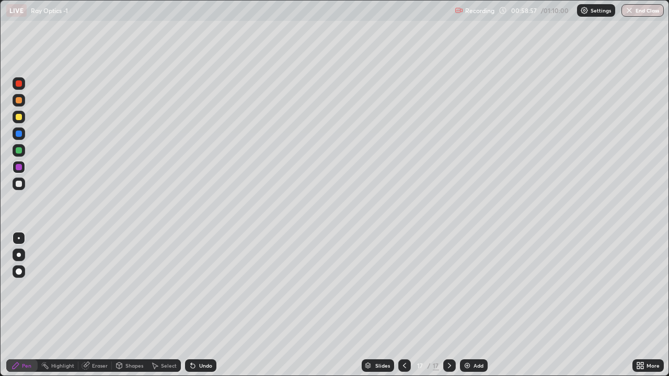
click at [19, 255] on div at bounding box center [19, 255] width 4 height 4
click at [93, 288] on div "Eraser" at bounding box center [100, 365] width 16 height 5
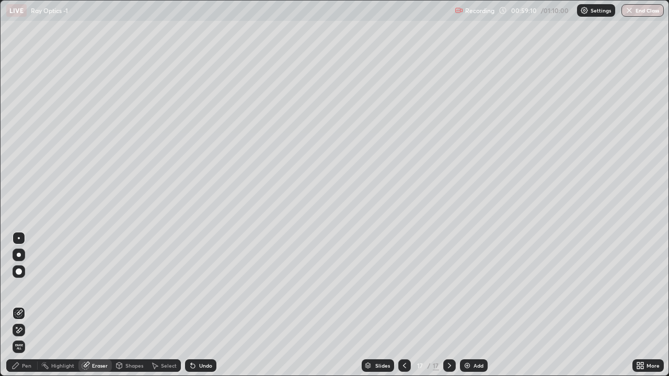
click at [125, 288] on div "Shapes" at bounding box center [134, 365] width 18 height 5
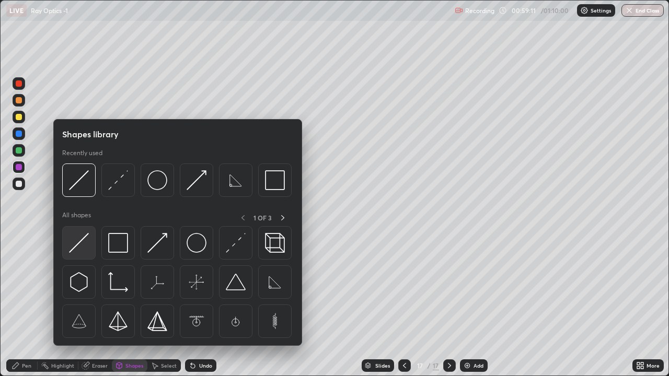
click at [76, 241] on img at bounding box center [79, 243] width 20 height 20
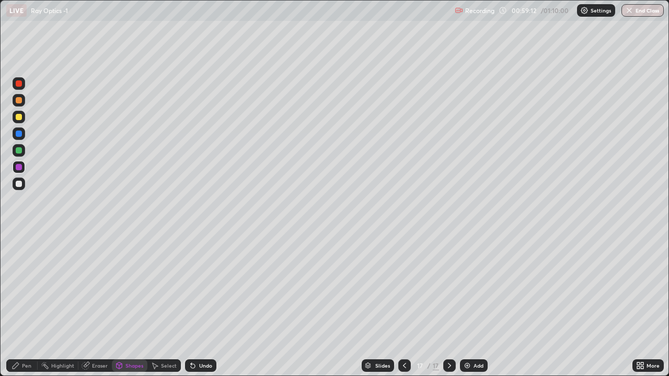
click at [17, 186] on div at bounding box center [19, 184] width 6 height 6
click at [21, 288] on div "Pen" at bounding box center [21, 366] width 31 height 13
click at [19, 238] on div at bounding box center [19, 238] width 2 height 2
click at [125, 288] on div "Shapes" at bounding box center [134, 365] width 18 height 5
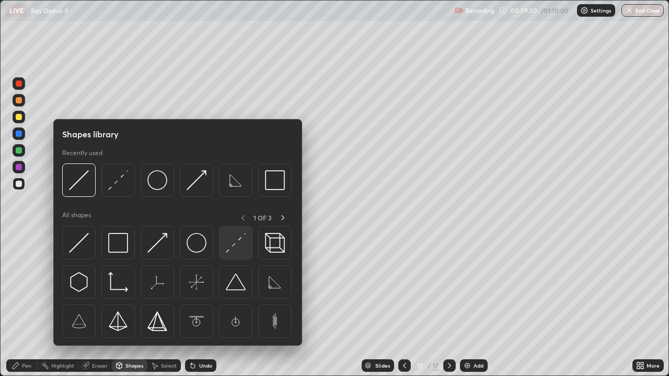
click at [230, 247] on img at bounding box center [236, 243] width 20 height 20
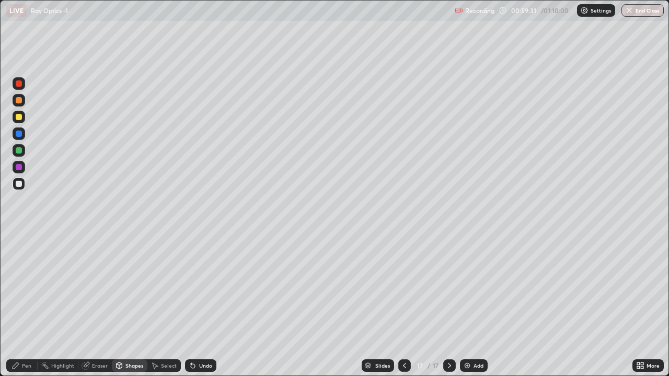
click at [19, 119] on div at bounding box center [19, 117] width 6 height 6
click at [23, 288] on div "Pen" at bounding box center [26, 365] width 9 height 5
click at [127, 288] on div "Shapes" at bounding box center [134, 365] width 18 height 5
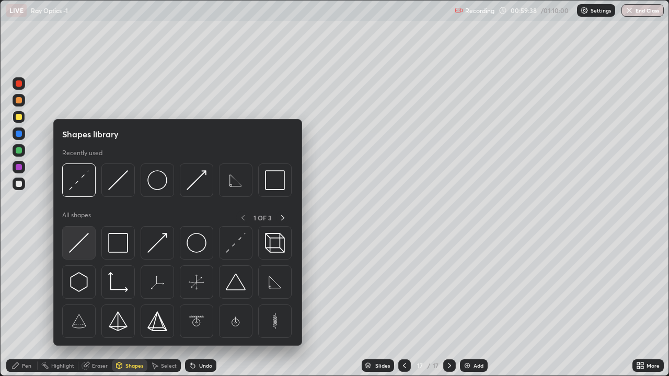
click at [83, 244] on img at bounding box center [79, 243] width 20 height 20
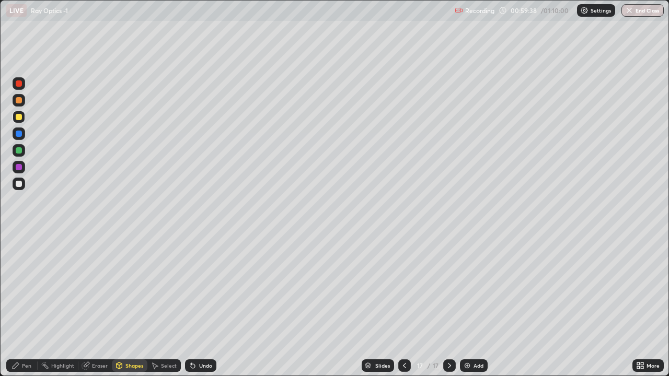
click at [19, 148] on div at bounding box center [19, 150] width 6 height 6
click at [205, 288] on div "Undo" at bounding box center [200, 366] width 31 height 13
click at [18, 288] on div "Pen" at bounding box center [21, 366] width 31 height 13
click at [18, 183] on div at bounding box center [19, 184] width 6 height 6
click at [95, 288] on div "Eraser" at bounding box center [100, 365] width 16 height 5
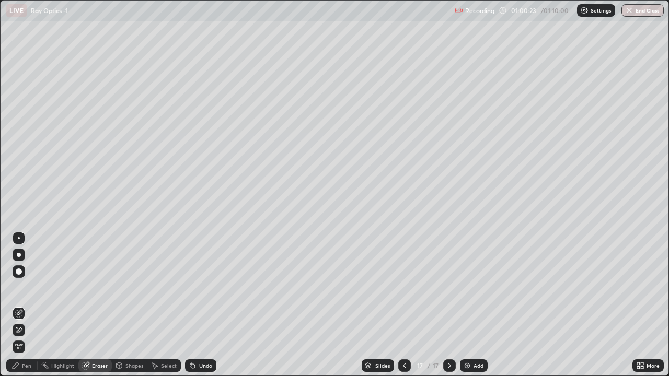
click at [96, 288] on div "Eraser" at bounding box center [100, 365] width 16 height 5
click at [22, 288] on div "Pen" at bounding box center [26, 365] width 9 height 5
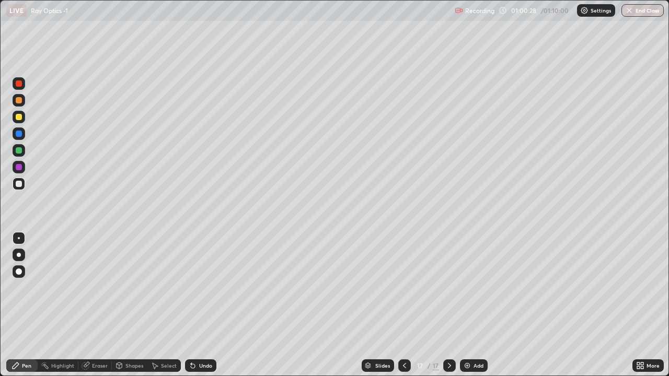
click at [18, 168] on div at bounding box center [19, 167] width 6 height 6
click at [16, 115] on div at bounding box center [19, 117] width 6 height 6
click at [14, 151] on div at bounding box center [19, 150] width 13 height 13
click at [131, 288] on div "Shapes" at bounding box center [134, 365] width 18 height 5
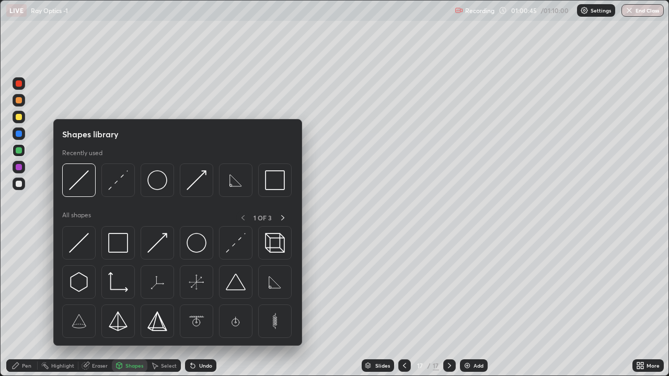
click at [84, 243] on img at bounding box center [79, 243] width 20 height 20
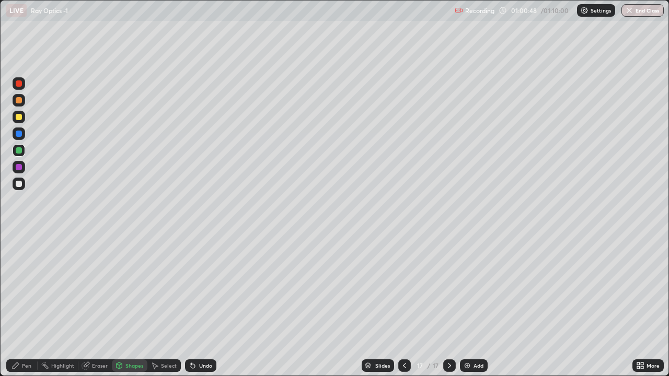
click at [17, 288] on icon at bounding box center [16, 366] width 8 height 8
click at [17, 181] on div at bounding box center [19, 184] width 6 height 6
click at [124, 288] on div "Shapes" at bounding box center [130, 366] width 36 height 13
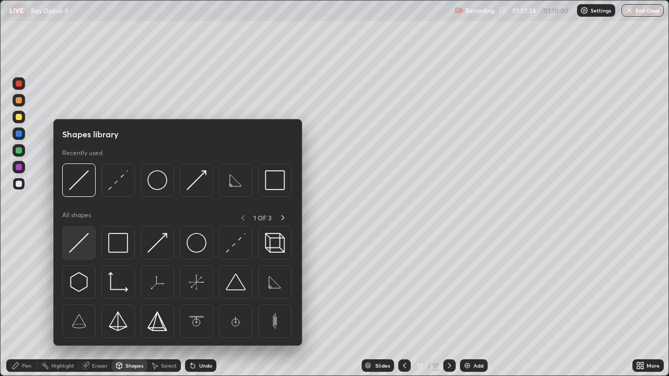
click at [78, 245] on img at bounding box center [79, 243] width 20 height 20
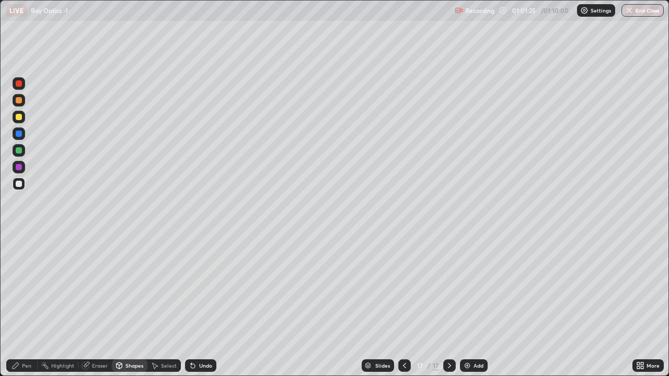
click at [21, 150] on div at bounding box center [19, 150] width 6 height 6
click at [27, 288] on div "Pen" at bounding box center [26, 365] width 9 height 5
click at [21, 185] on div at bounding box center [19, 184] width 6 height 6
click at [19, 169] on div at bounding box center [19, 167] width 6 height 6
click at [191, 288] on icon at bounding box center [193, 366] width 4 height 4
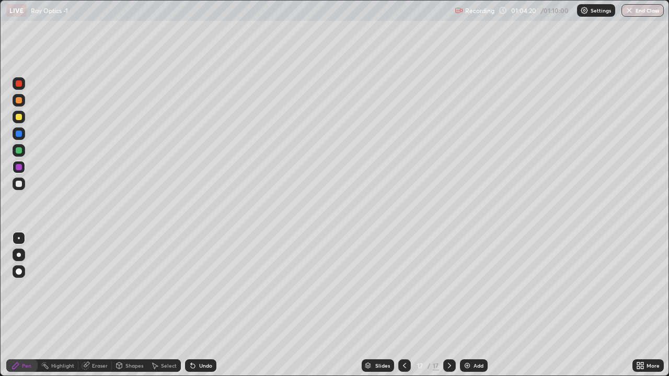
click at [16, 150] on div at bounding box center [19, 150] width 6 height 6
click at [636, 10] on button "End Class" at bounding box center [643, 10] width 41 height 13
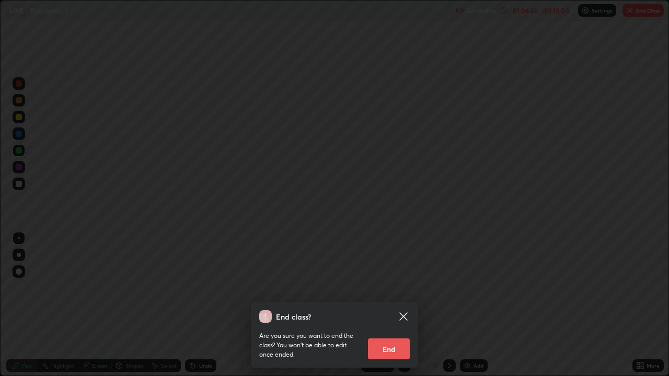
click at [398, 213] on div "End class? Are you sure you want to end the class? You won’t be able to edit on…" at bounding box center [334, 188] width 669 height 376
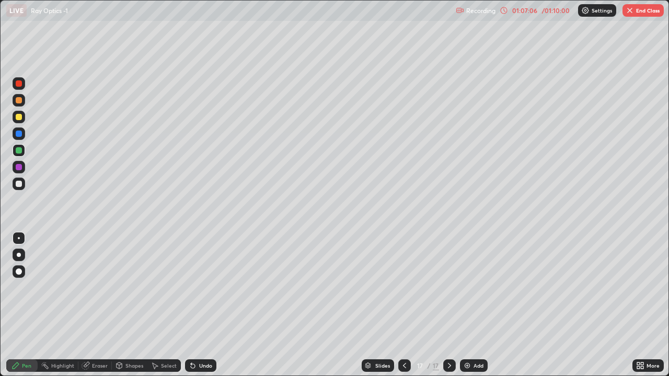
click at [632, 10] on img "button" at bounding box center [630, 10] width 8 height 8
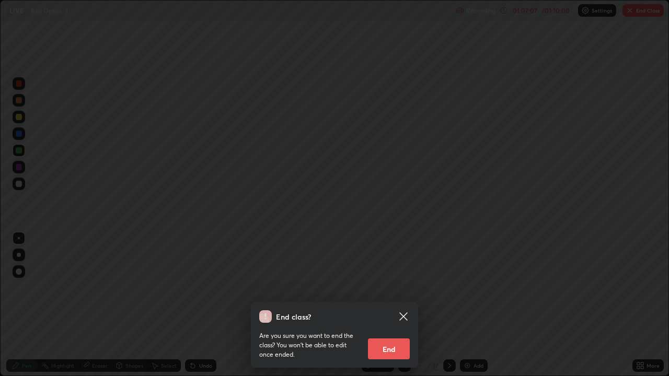
click at [395, 288] on button "End" at bounding box center [389, 349] width 42 height 21
